Goal: Go to known website: Access a specific website the user already knows

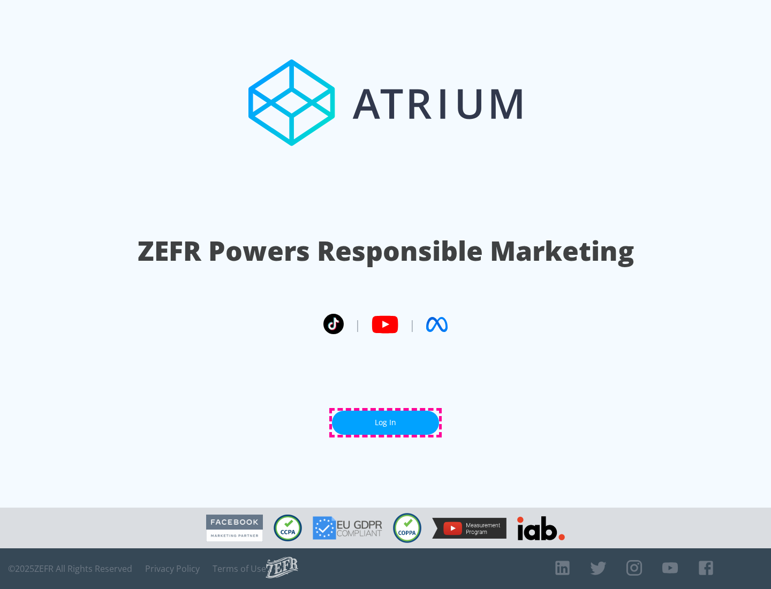
click at [385, 422] on link "Log In" at bounding box center [385, 423] width 107 height 24
